Goal: Check status: Check status

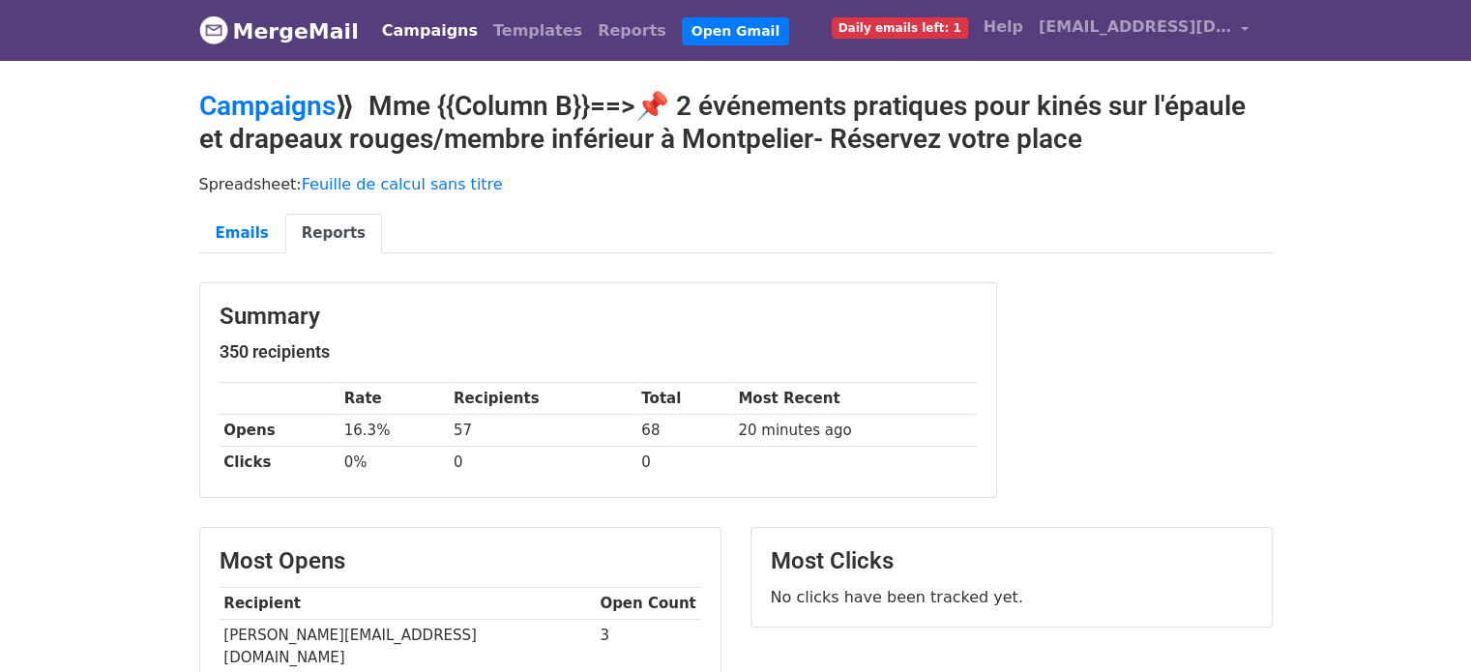
scroll to position [369, 0]
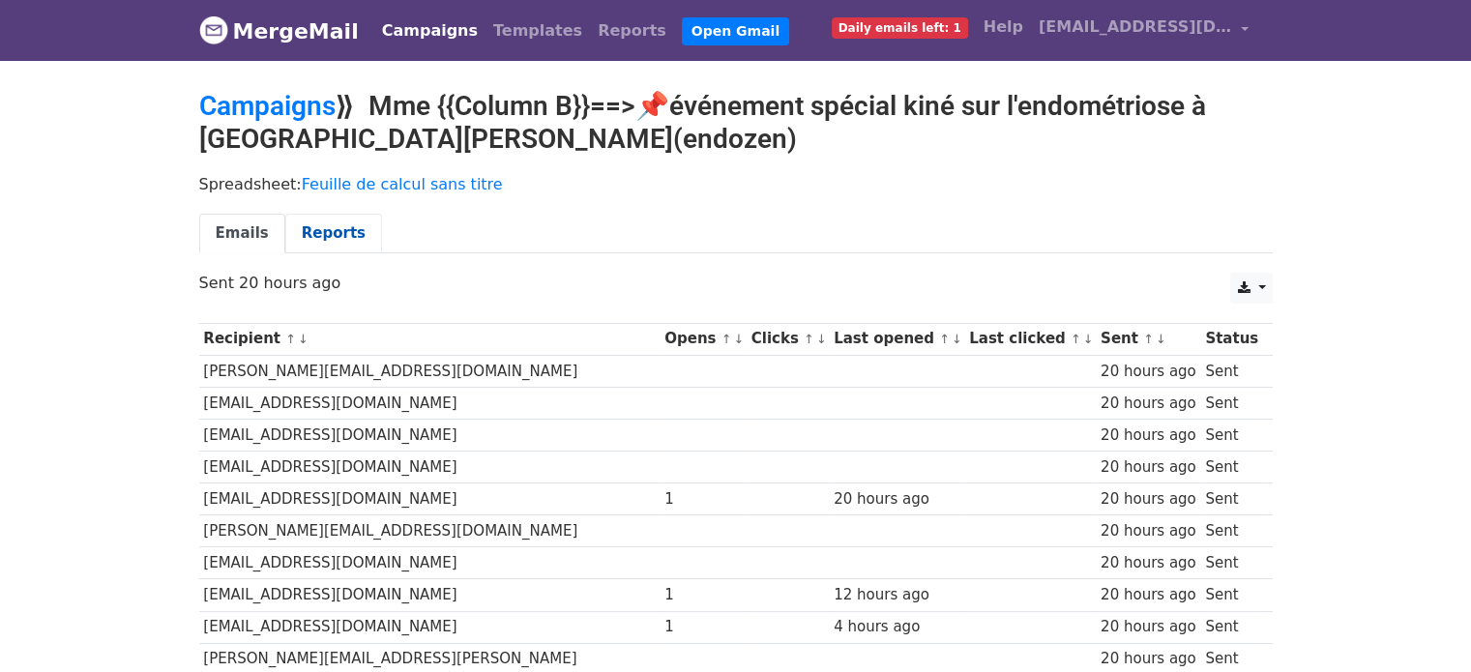
click at [295, 231] on link "Reports" at bounding box center [333, 234] width 97 height 40
click at [329, 239] on link "Reports" at bounding box center [333, 234] width 97 height 40
